Goal: Check status: Check status

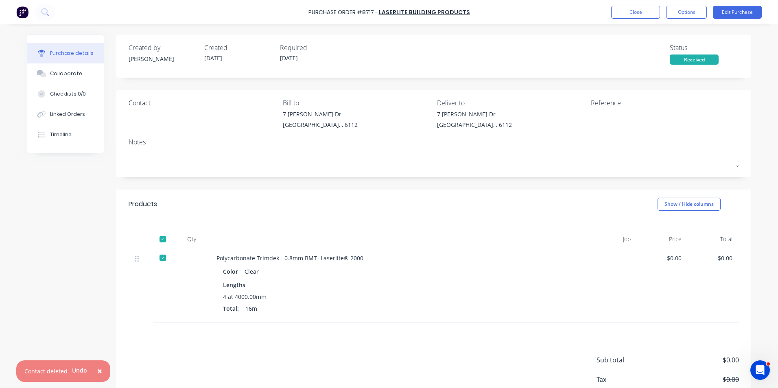
click at [97, 375] on span "×" at bounding box center [99, 370] width 5 height 11
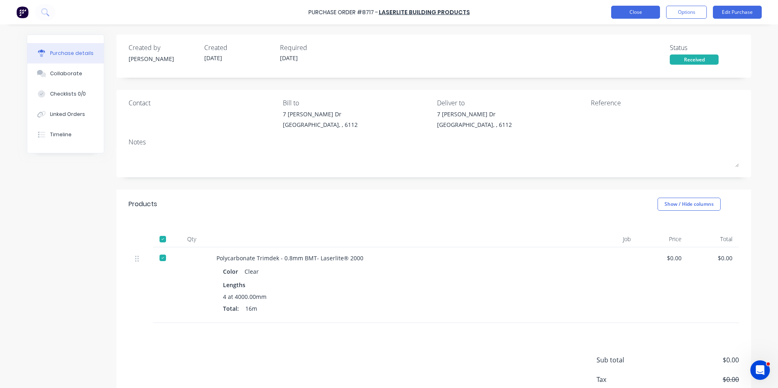
click at [632, 13] on button "Close" at bounding box center [635, 12] width 49 height 13
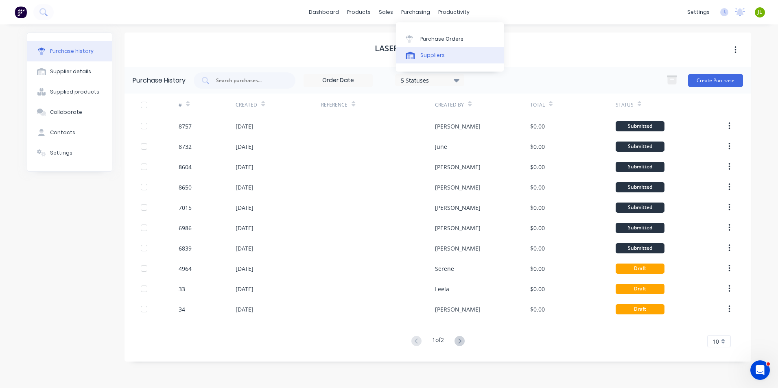
click at [416, 55] on div at bounding box center [412, 55] width 12 height 7
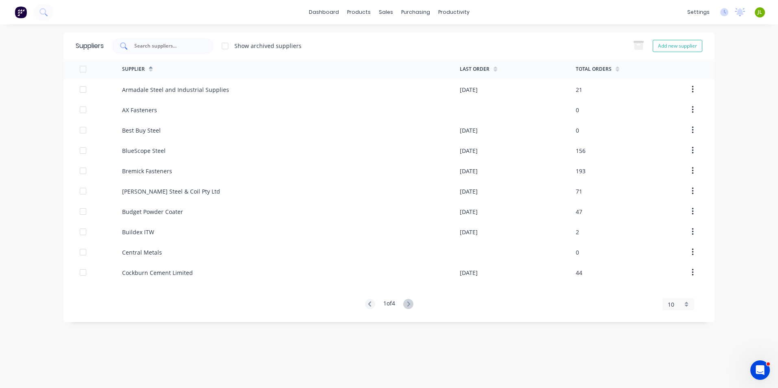
click at [197, 50] on div at bounding box center [163, 46] width 102 height 16
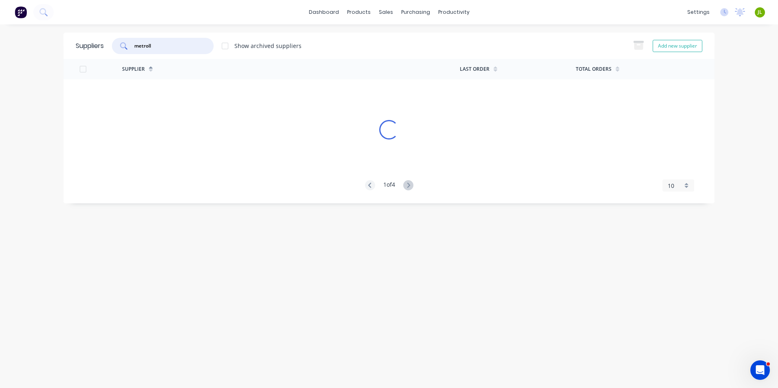
type input "metroll"
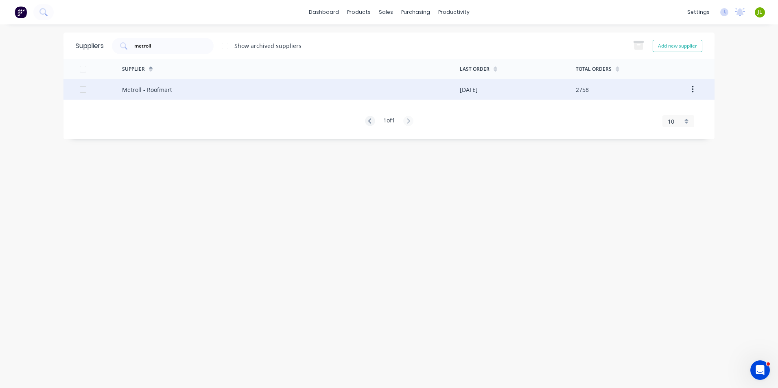
click at [282, 95] on div "Metroll - Roofmart" at bounding box center [291, 89] width 338 height 20
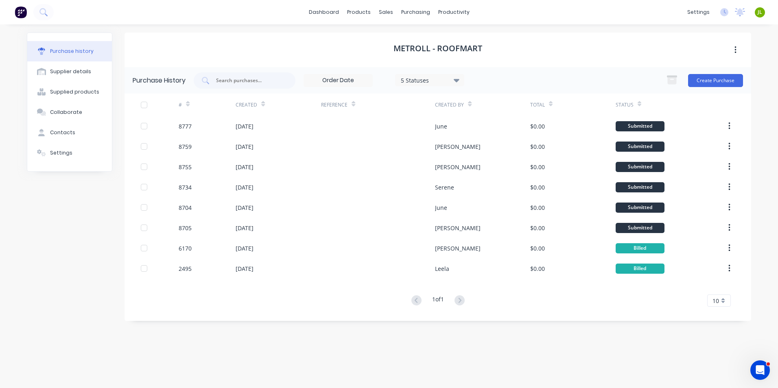
click at [426, 19] on div "dashboard products sales purchasing productivity dashboard products Product Cat…" at bounding box center [389, 12] width 778 height 24
click at [425, 17] on div "purchasing" at bounding box center [415, 12] width 37 height 12
click at [565, 27] on div "Purchase history Supplier details Supplied products Collaborate Contacts Settin…" at bounding box center [389, 202] width 740 height 356
click at [430, 82] on div "5 Statuses" at bounding box center [430, 80] width 58 height 9
click at [375, 71] on div "Purchase History 5 Statuses 5 Statuses Create Purchase" at bounding box center [437, 80] width 626 height 26
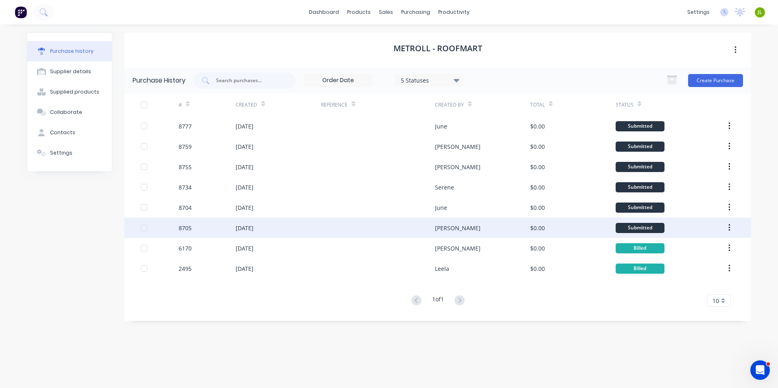
click at [544, 223] on div "$0.00" at bounding box center [572, 228] width 85 height 20
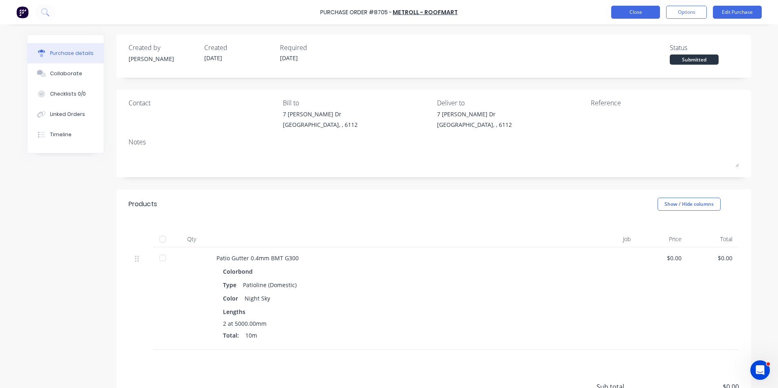
click at [645, 16] on button "Close" at bounding box center [635, 12] width 49 height 13
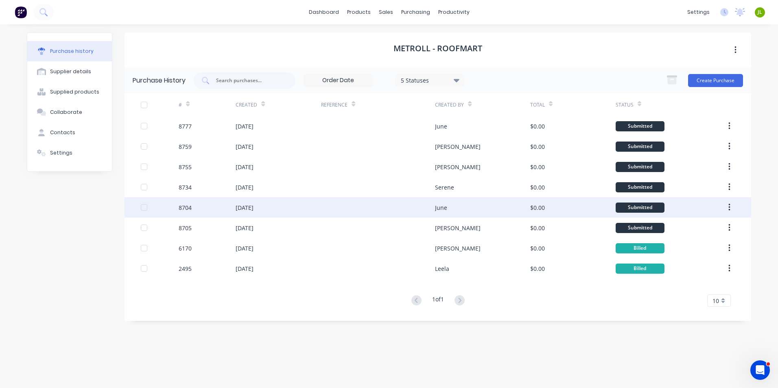
click at [374, 216] on div at bounding box center [378, 207] width 114 height 20
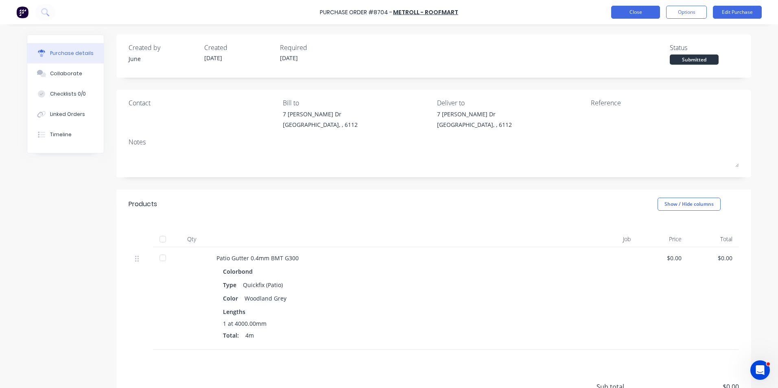
click at [640, 17] on button "Close" at bounding box center [635, 12] width 49 height 13
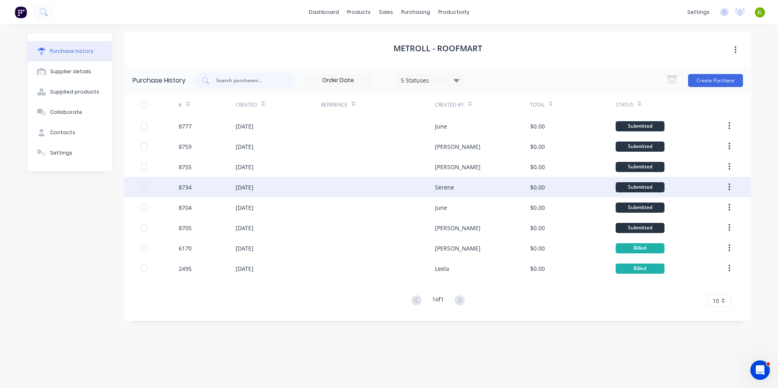
click at [303, 192] on div "[DATE]" at bounding box center [278, 187] width 85 height 20
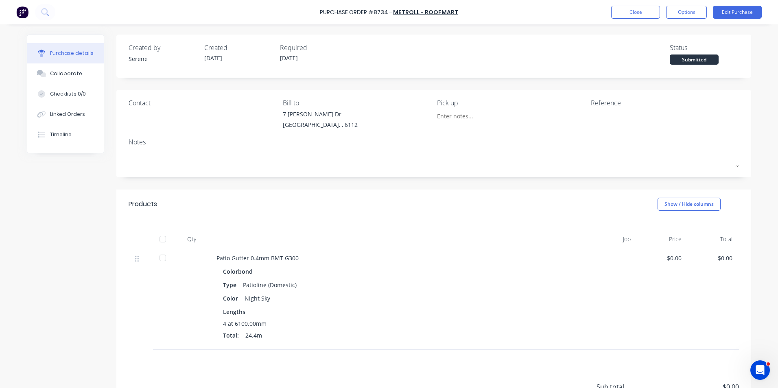
click at [609, 8] on div "Purchase Order #8734 - Metroll - Roofmart Close Options Edit Purchase" at bounding box center [389, 12] width 778 height 24
click at [614, 10] on button "Close" at bounding box center [635, 12] width 49 height 13
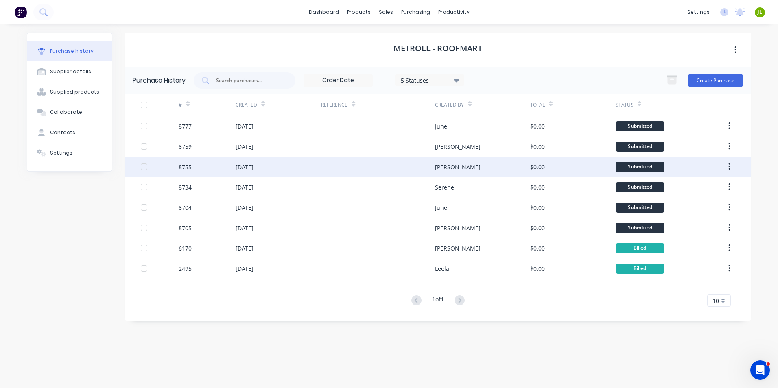
click at [412, 167] on div at bounding box center [378, 167] width 114 height 20
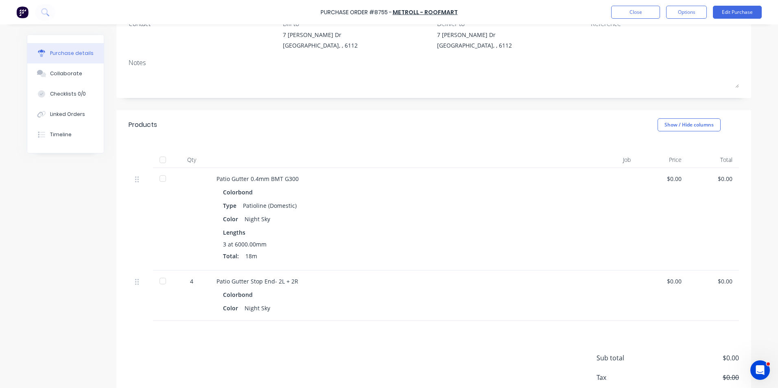
scroll to position [81, 0]
click at [744, 11] on button "Edit Purchase" at bounding box center [737, 12] width 49 height 13
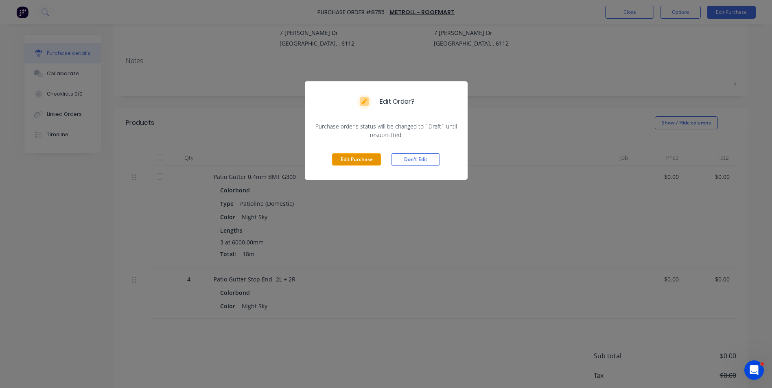
click at [347, 157] on button "Edit Purchase" at bounding box center [356, 159] width 49 height 12
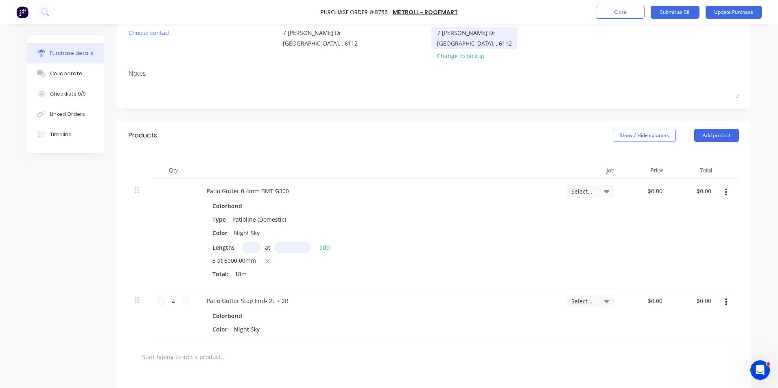
click at [457, 48] on div "[STREET_ADDRESS][PERSON_NAME][PERSON_NAME]" at bounding box center [474, 37] width 75 height 19
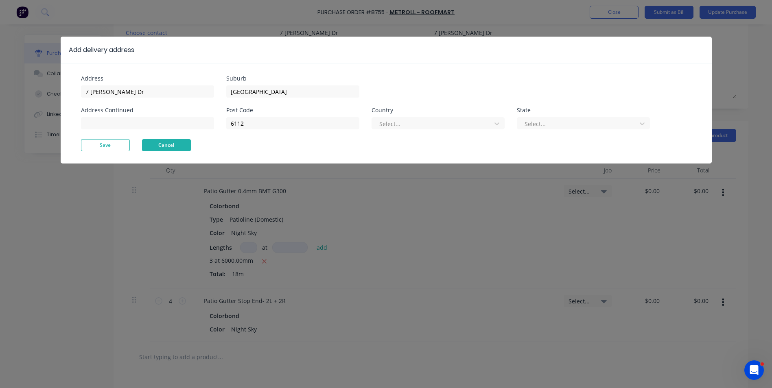
click at [176, 141] on button "Cancel" at bounding box center [166, 145] width 49 height 12
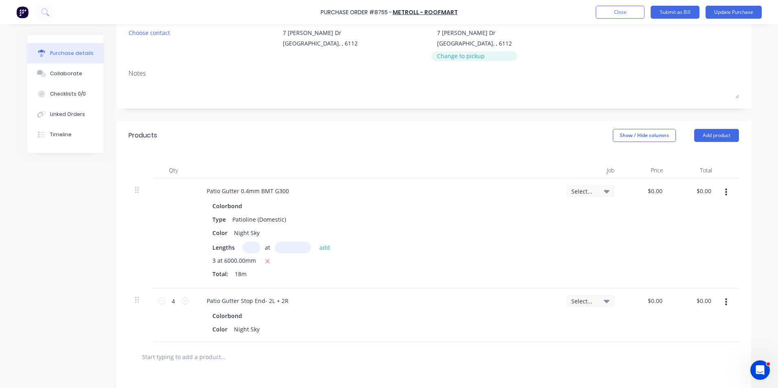
click at [447, 56] on div "Change to pickup" at bounding box center [474, 56] width 75 height 9
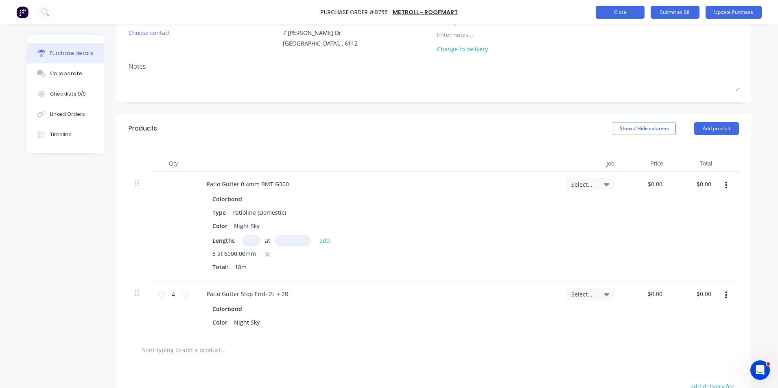
click at [626, 13] on button "Close" at bounding box center [620, 12] width 49 height 13
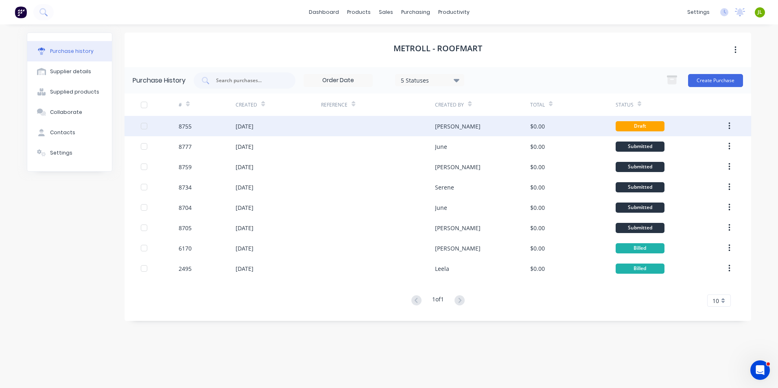
click at [317, 122] on div "[DATE]" at bounding box center [278, 126] width 85 height 20
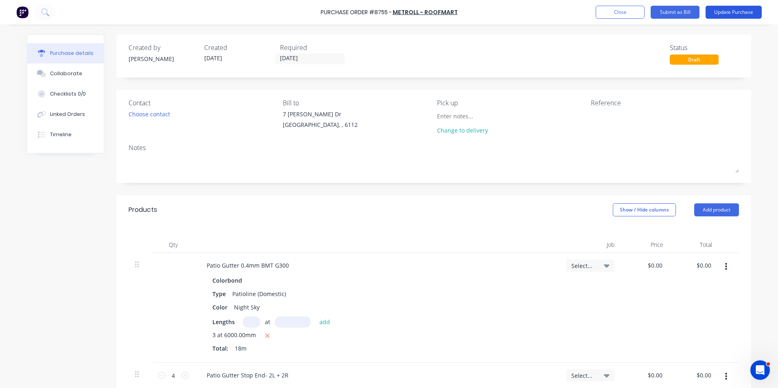
click at [734, 14] on button "Update Purchase" at bounding box center [733, 12] width 56 height 13
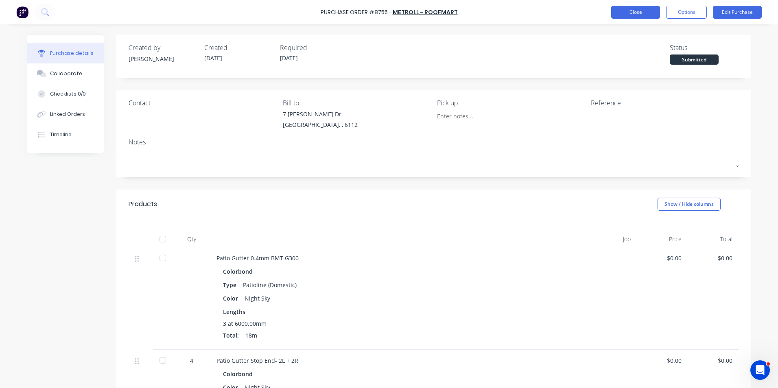
click at [648, 12] on button "Close" at bounding box center [635, 12] width 49 height 13
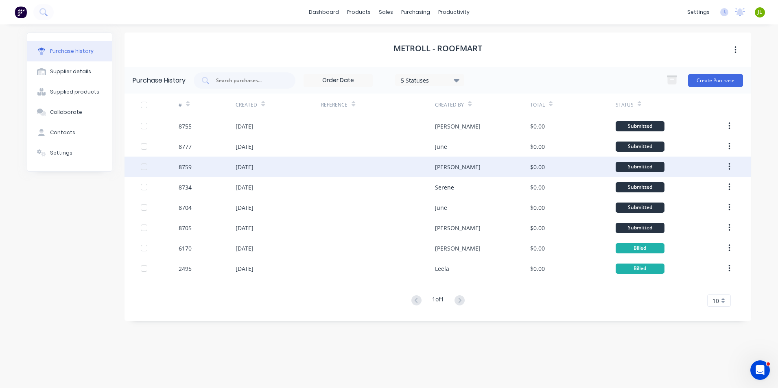
click at [314, 162] on div "[DATE]" at bounding box center [278, 167] width 85 height 20
